Goal: Task Accomplishment & Management: Manage account settings

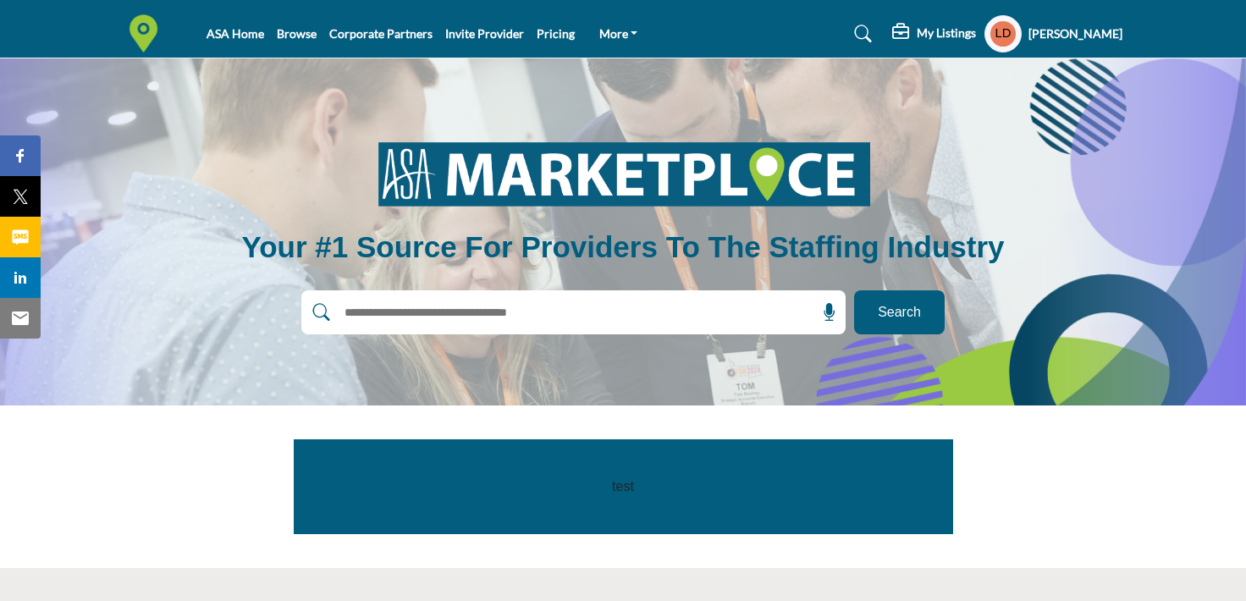
click at [921, 35] on h5 "My Listings" at bounding box center [946, 32] width 59 height 15
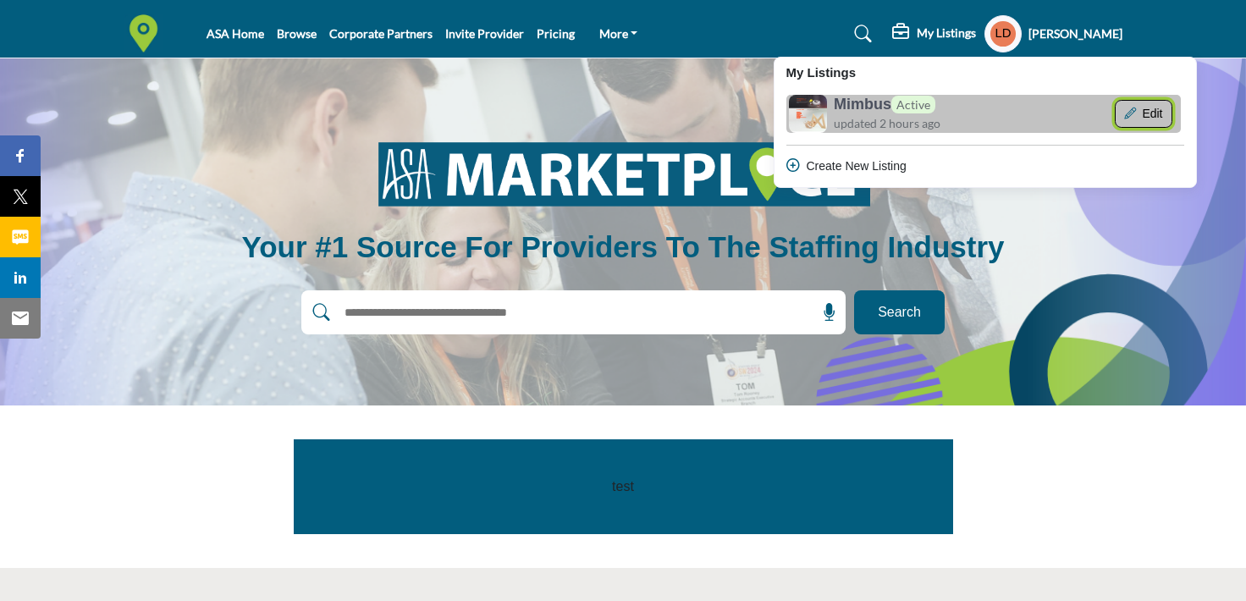
click at [1129, 115] on button "Edit" at bounding box center [1144, 114] width 58 height 29
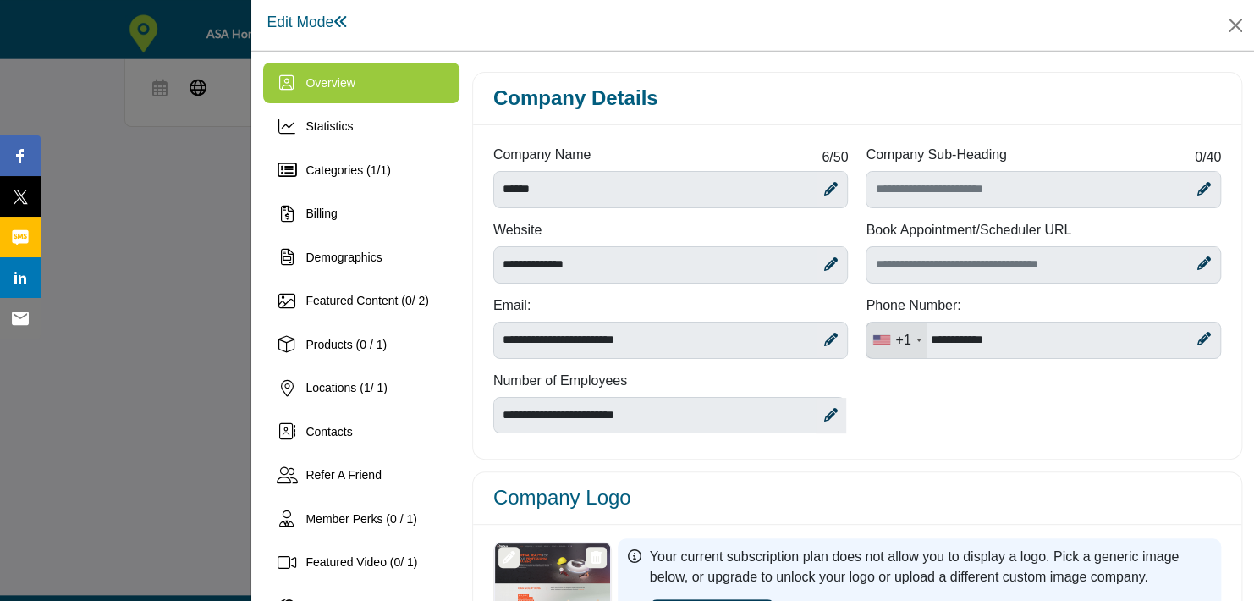
scroll to position [3, 0]
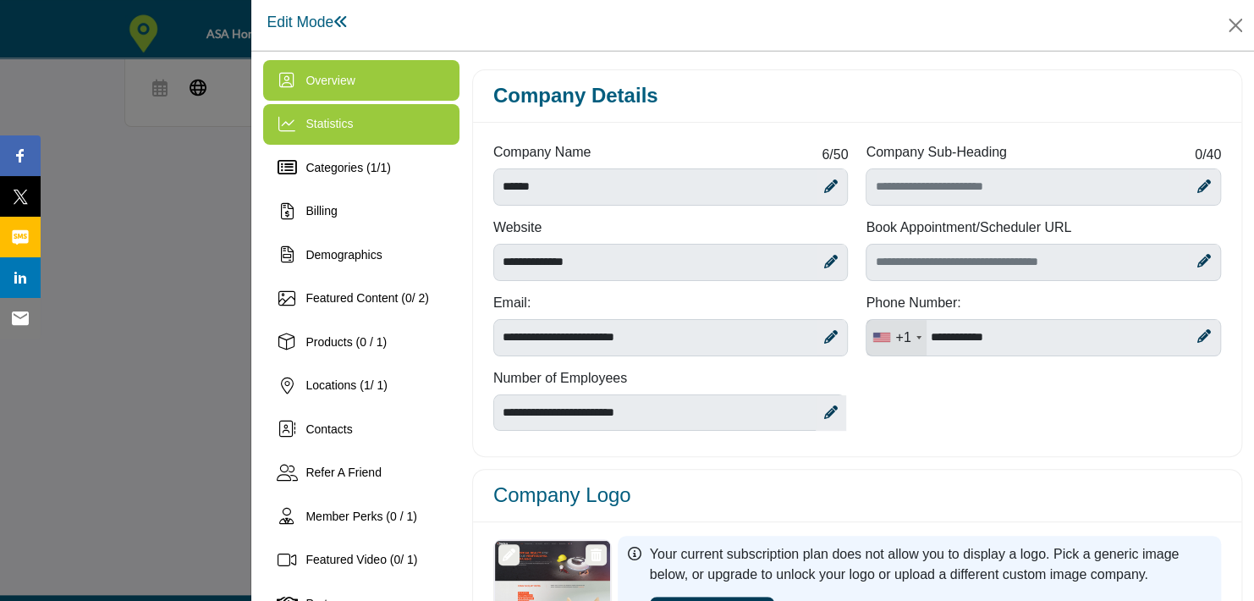
click at [366, 127] on div "Statistics" at bounding box center [361, 124] width 196 height 41
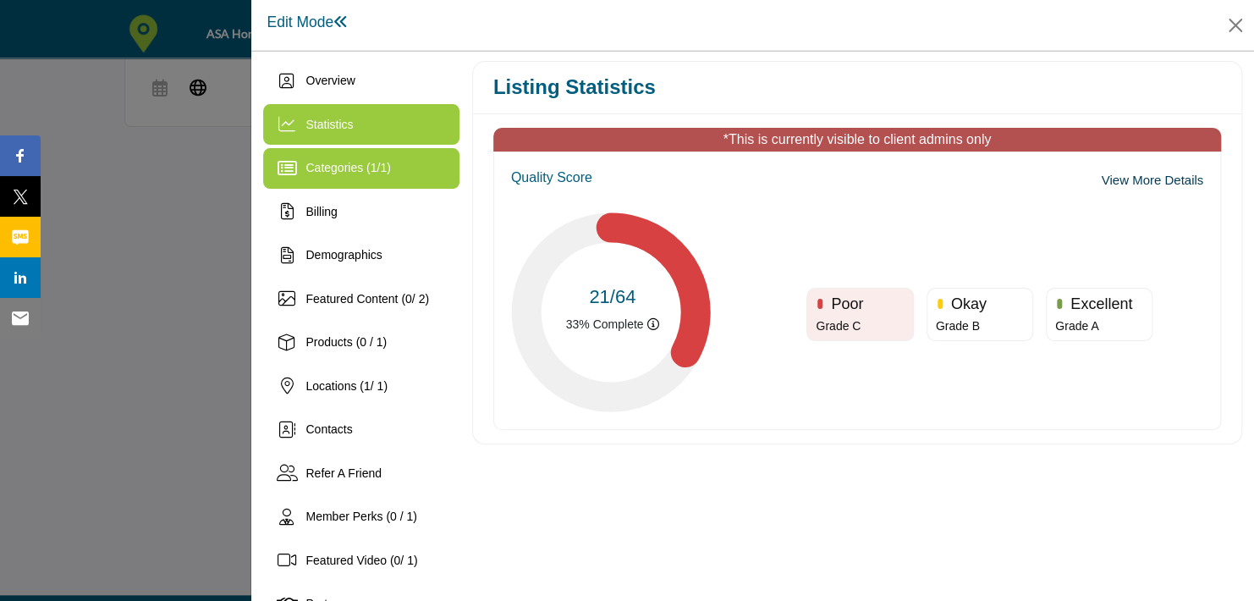
click at [366, 154] on div "Categories ( 1 / 1 )" at bounding box center [361, 168] width 196 height 41
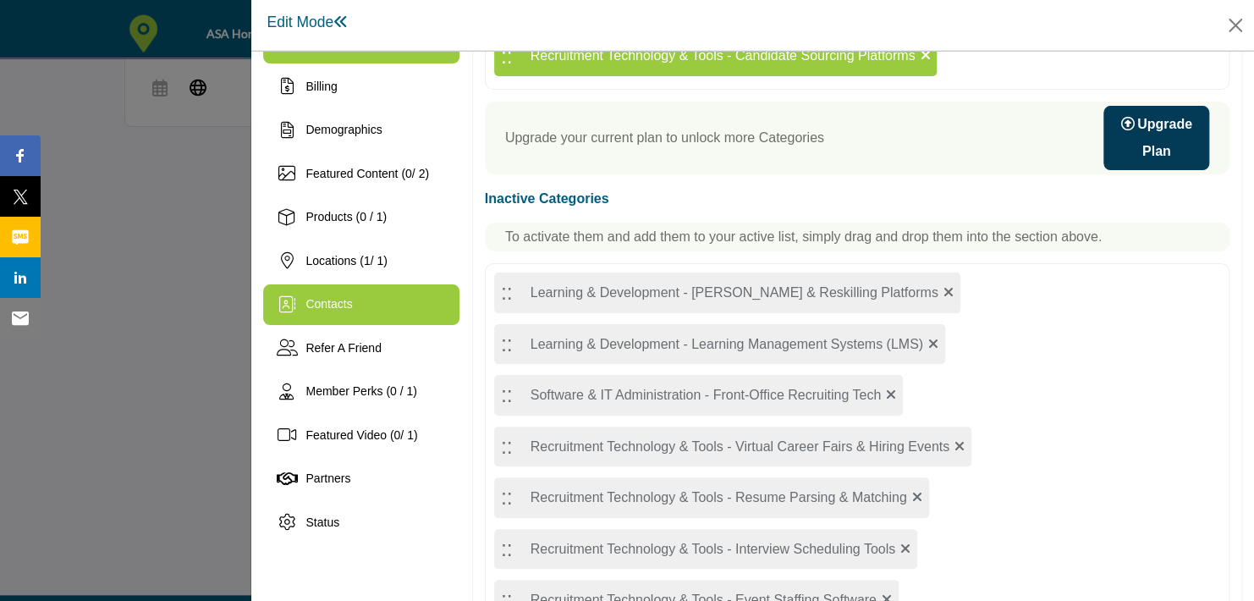
scroll to position [129, 0]
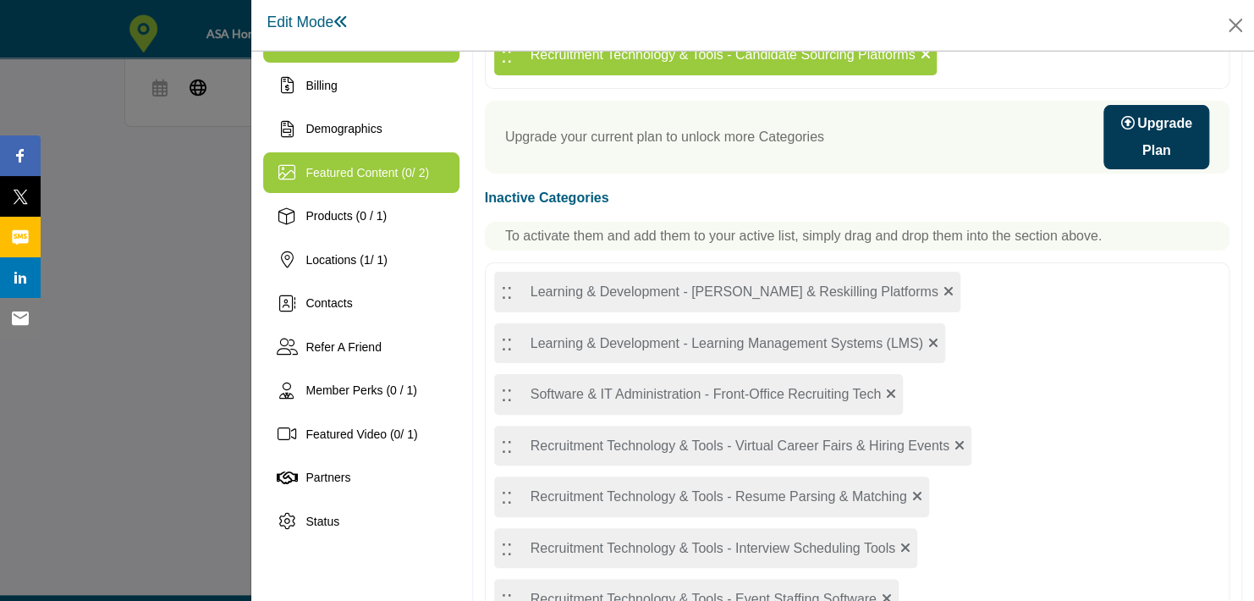
click at [383, 183] on div "Featured Content ( 0 / 2)" at bounding box center [361, 172] width 196 height 41
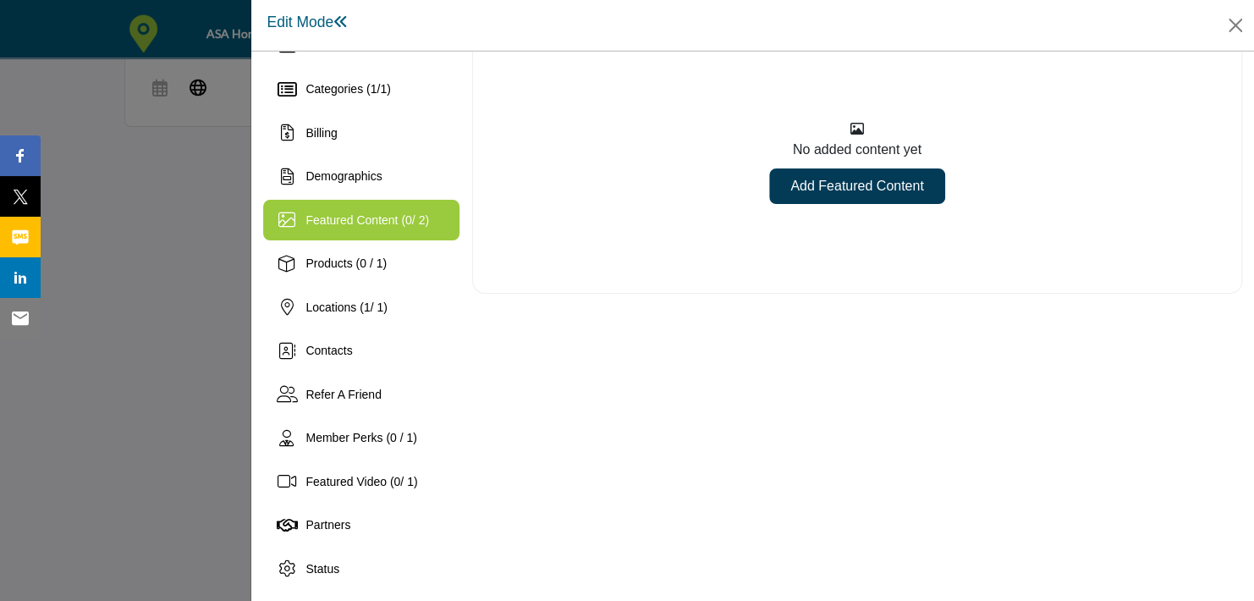
click at [836, 185] on link "Add Featured Content" at bounding box center [856, 186] width 175 height 36
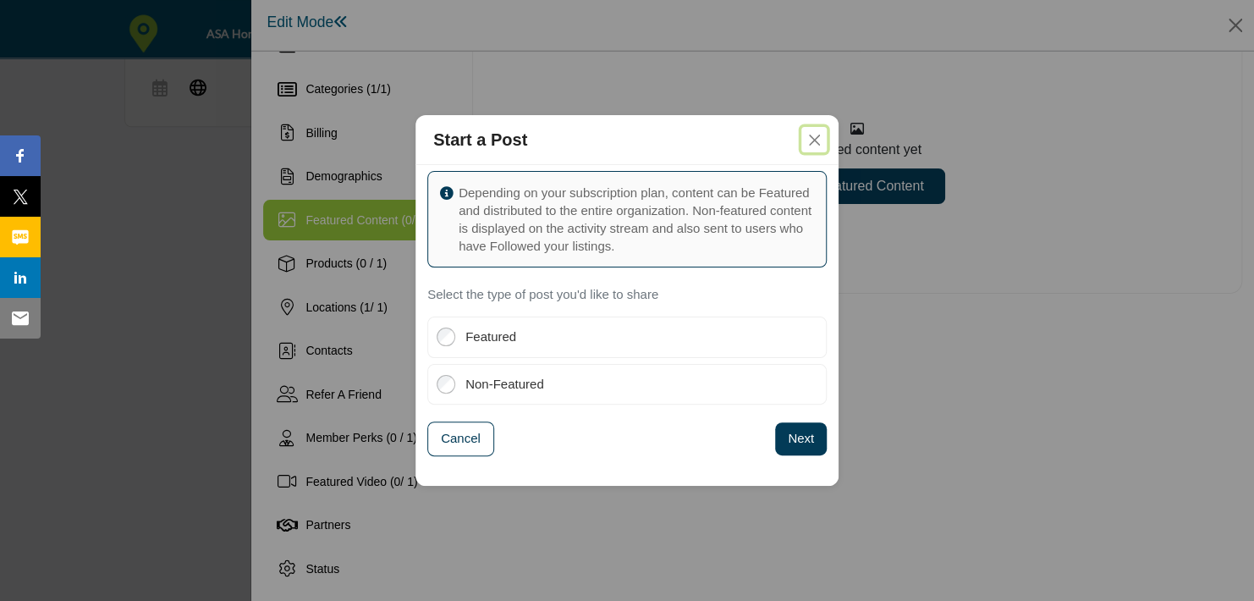
click at [810, 143] on button "Close" at bounding box center [814, 139] width 25 height 25
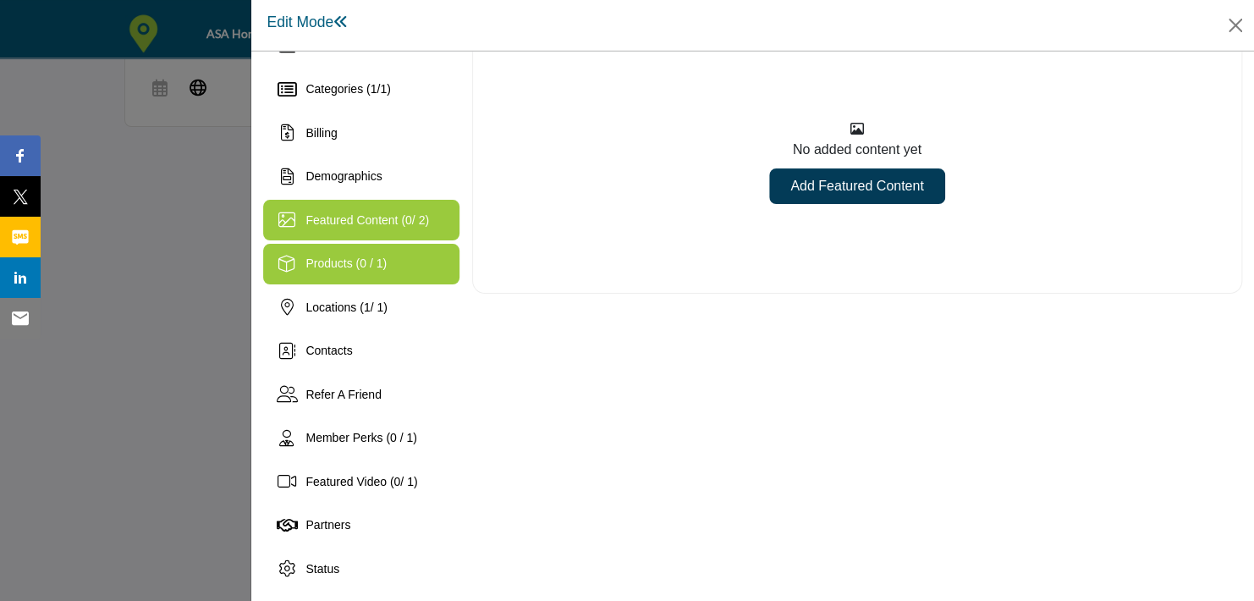
click at [394, 270] on div "Products (0 / 1)" at bounding box center [361, 264] width 196 height 41
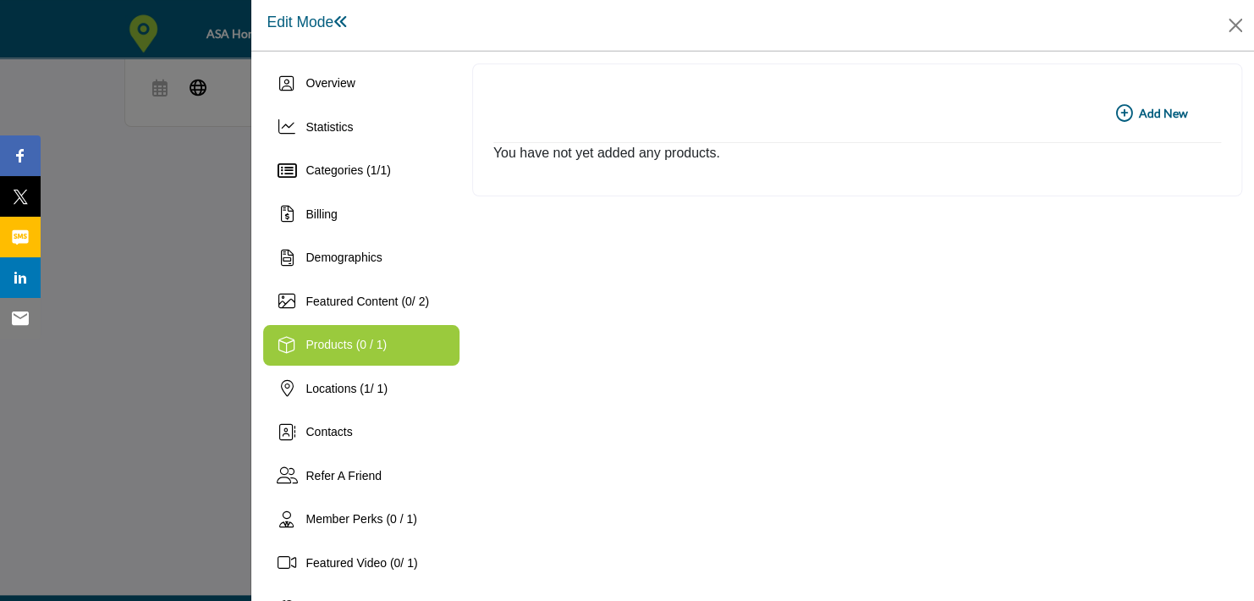
click at [1122, 119] on icon "button" at bounding box center [1124, 113] width 17 height 17
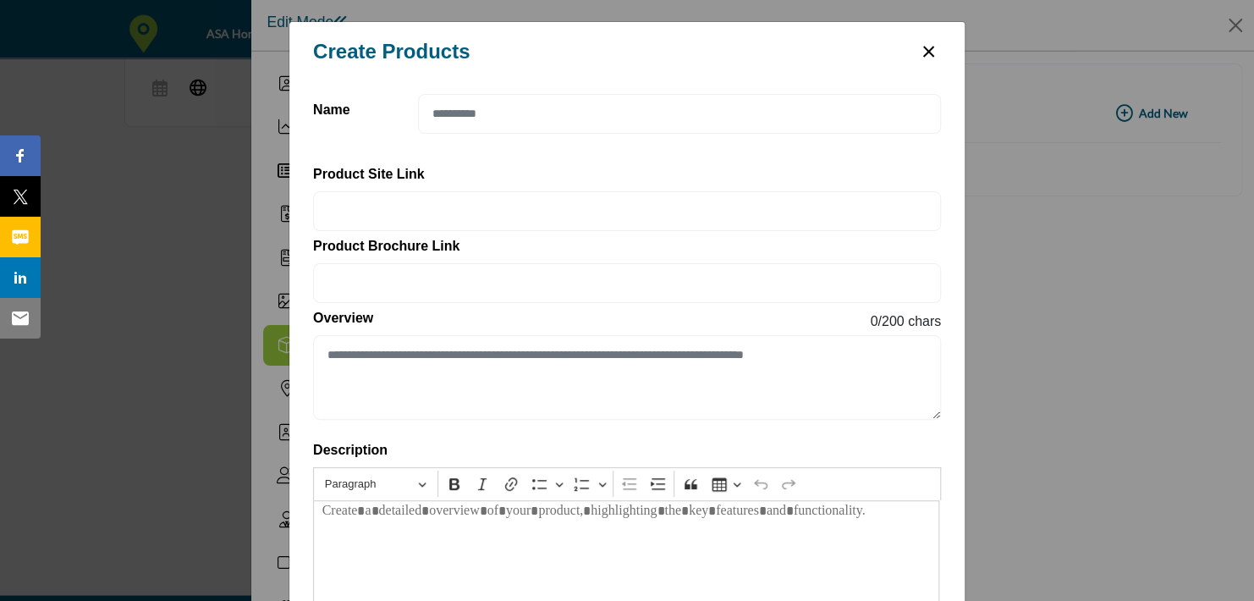
click at [929, 52] on button "×" at bounding box center [929, 50] width 25 height 32
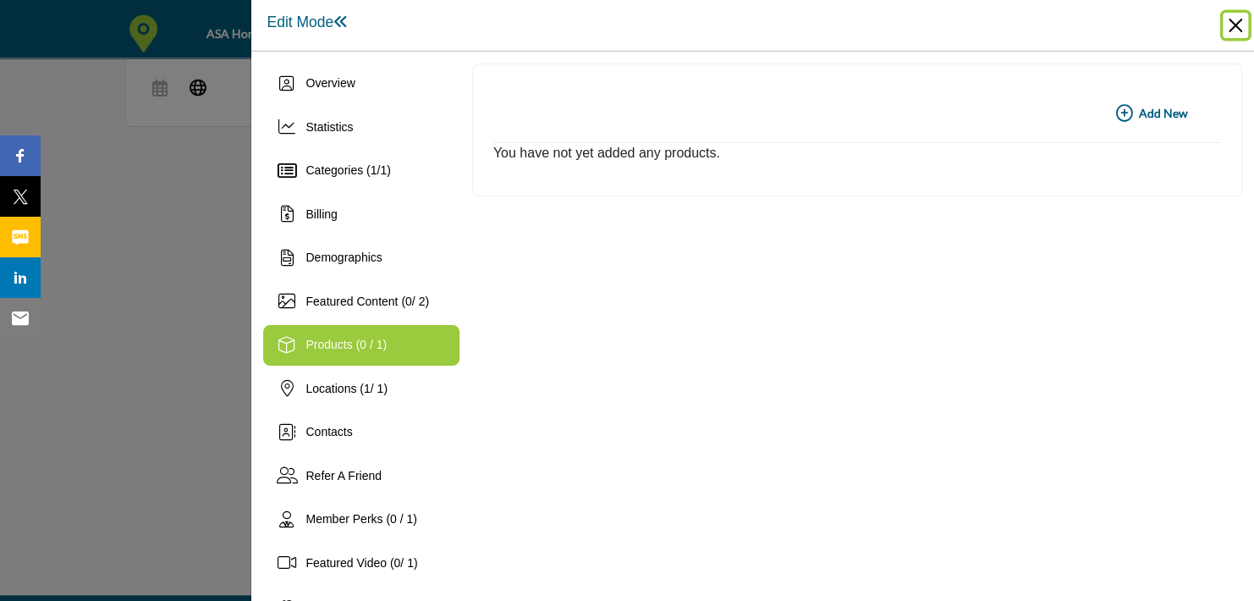
click at [1234, 29] on button "Close" at bounding box center [1235, 25] width 25 height 25
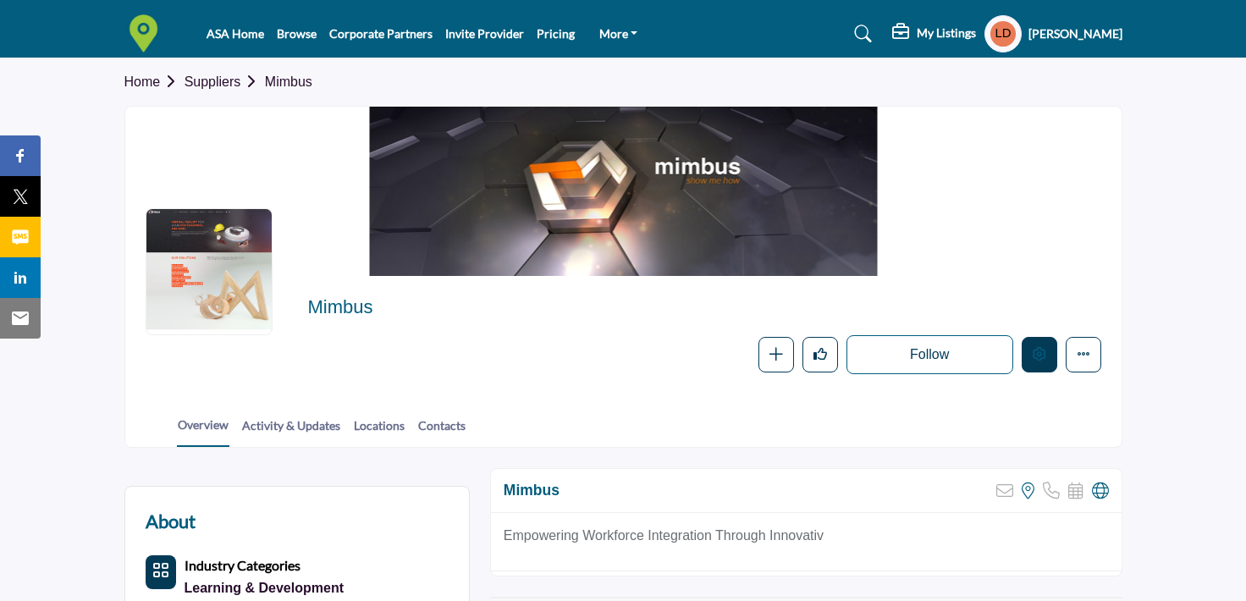
click at [1050, 354] on button "Edit company" at bounding box center [1040, 355] width 36 height 36
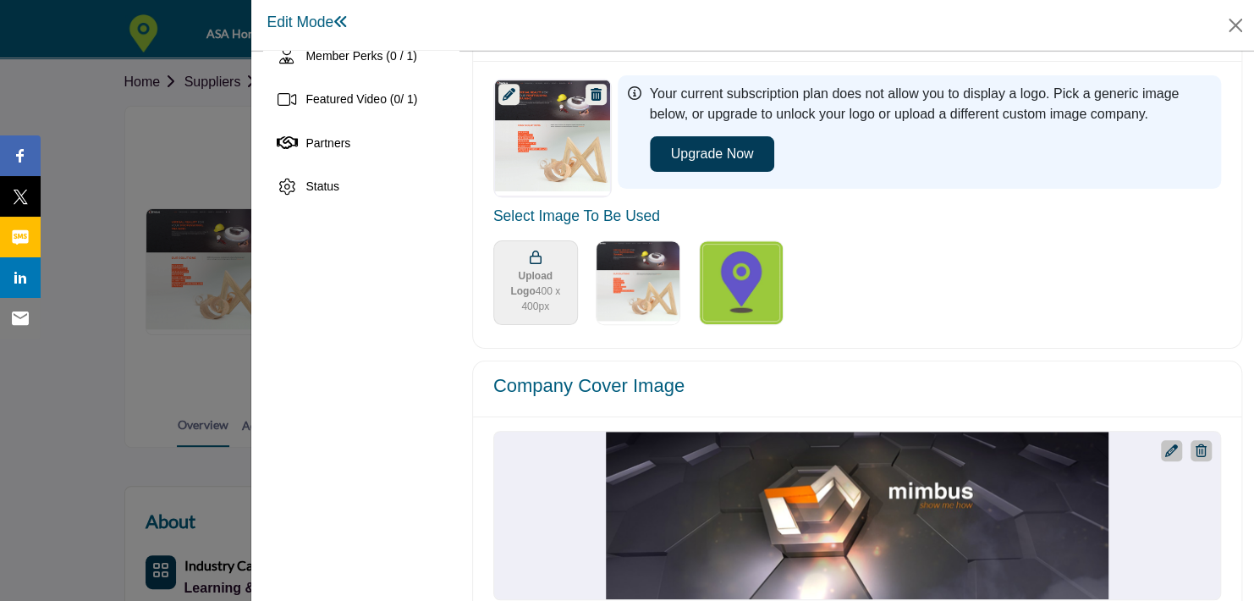
scroll to position [464, 0]
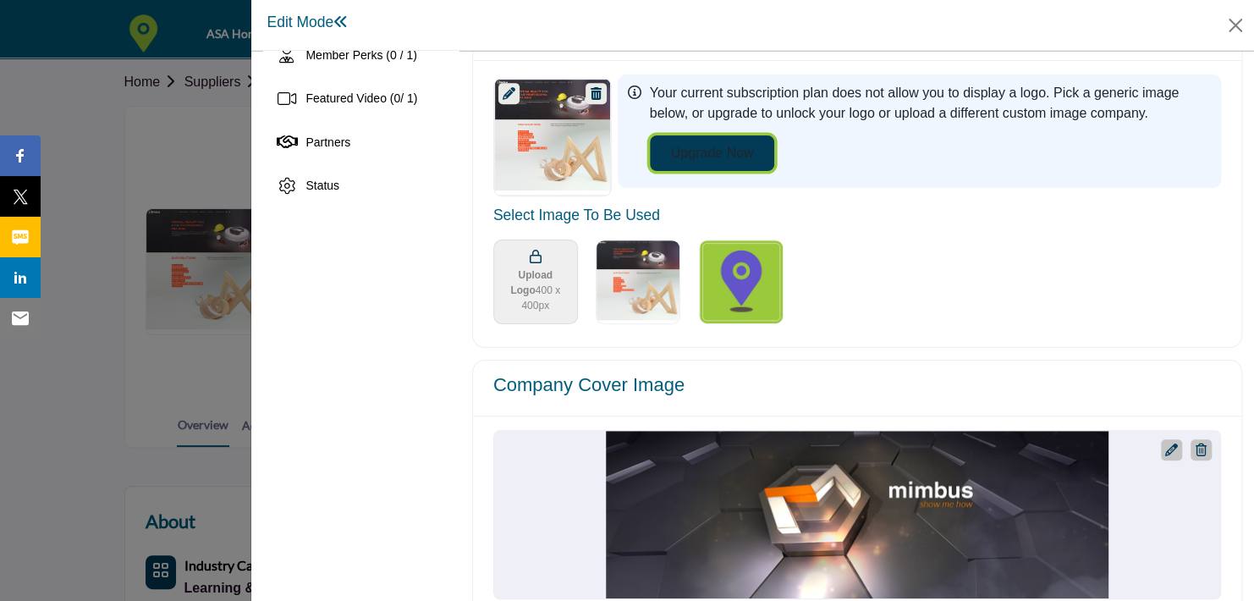
click at [726, 155] on button "Upgrade Now" at bounding box center [712, 153] width 125 height 36
